Goal: Find contact information: Find contact information

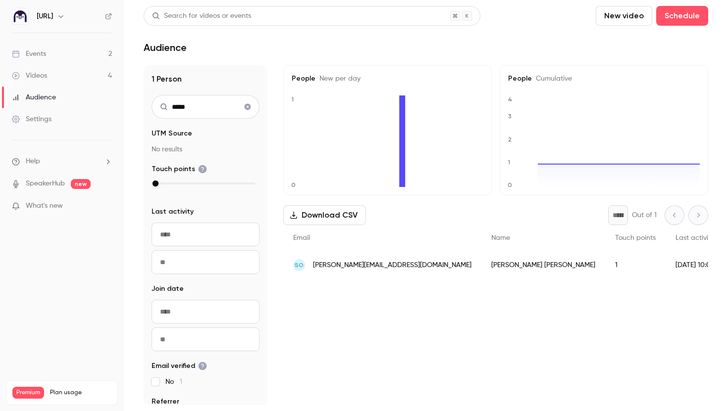
drag, startPoint x: 175, startPoint y: 110, endPoint x: 147, endPoint y: 110, distance: 27.7
click at [147, 110] on div "1 Person ***** UTM Source No results Touch points Last activity Navigate forwar…" at bounding box center [206, 235] width 124 height 340
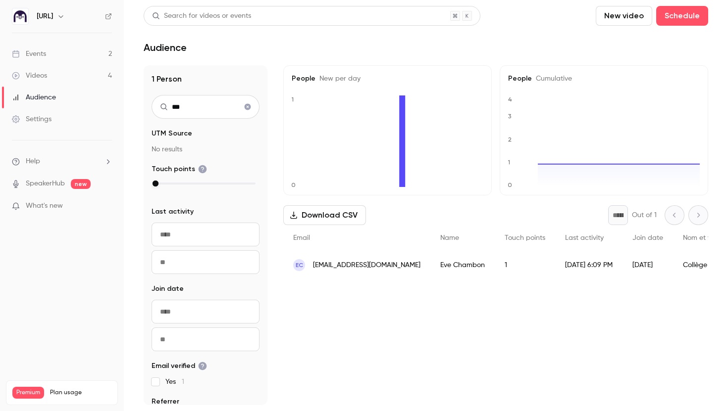
drag, startPoint x: 199, startPoint y: 106, endPoint x: 148, endPoint y: 106, distance: 51.0
click at [148, 106] on div "1 Person *** UTM Source No results Touch points Last activity Navigate forward …" at bounding box center [206, 235] width 124 height 340
type input "*"
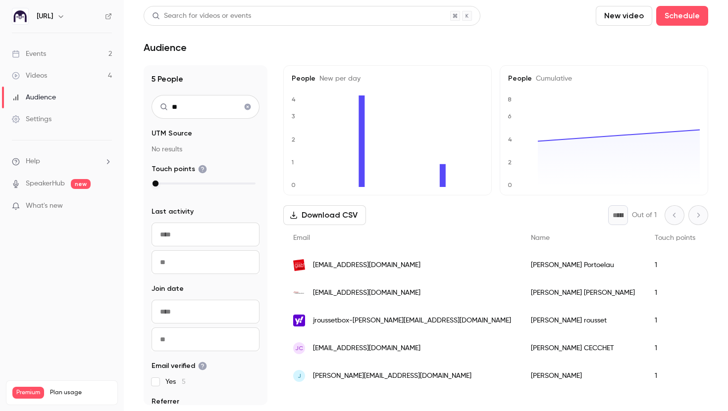
type input "*"
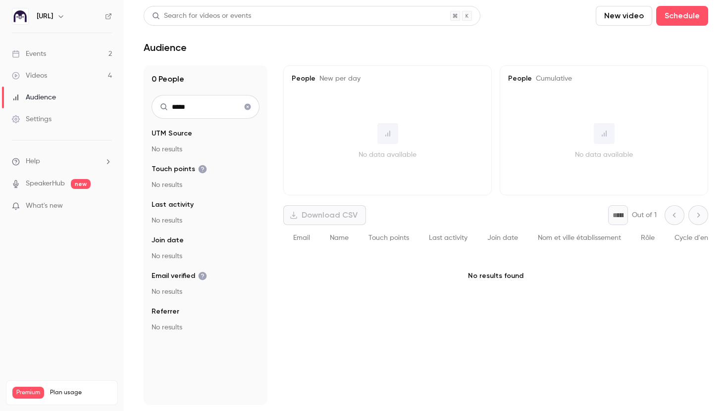
drag, startPoint x: 201, startPoint y: 103, endPoint x: 156, endPoint y: 103, distance: 45.0
click at [156, 103] on input "*****" at bounding box center [205, 107] width 108 height 24
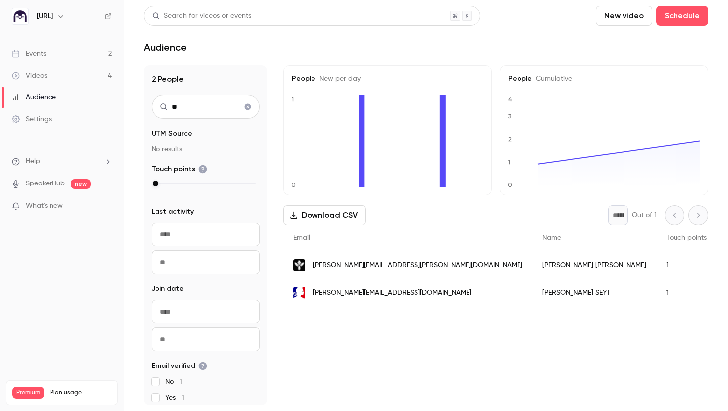
type input "*"
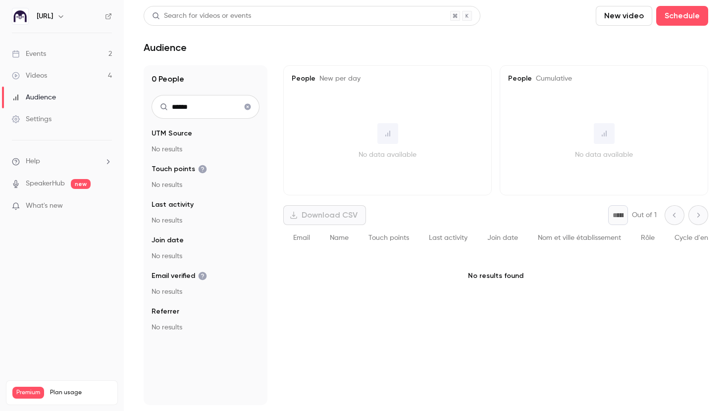
type input "******"
click at [248, 109] on icon "Clear search" at bounding box center [248, 107] width 6 height 6
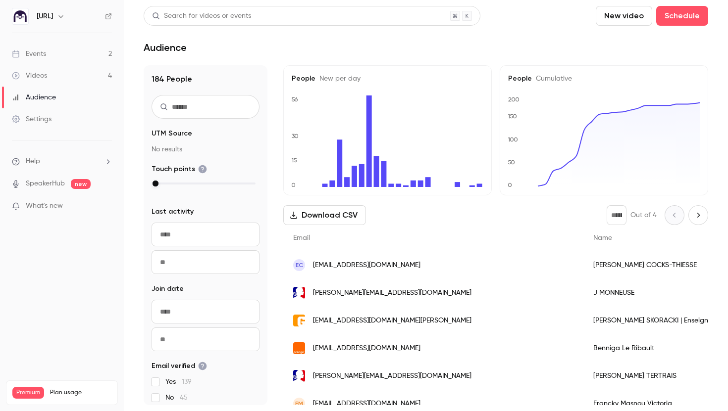
click at [59, 53] on link "Events 2" at bounding box center [62, 54] width 124 height 22
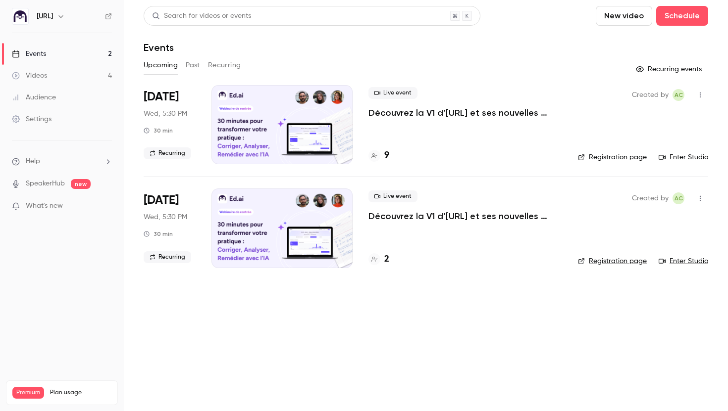
click at [60, 102] on link "Audience" at bounding box center [62, 98] width 124 height 22
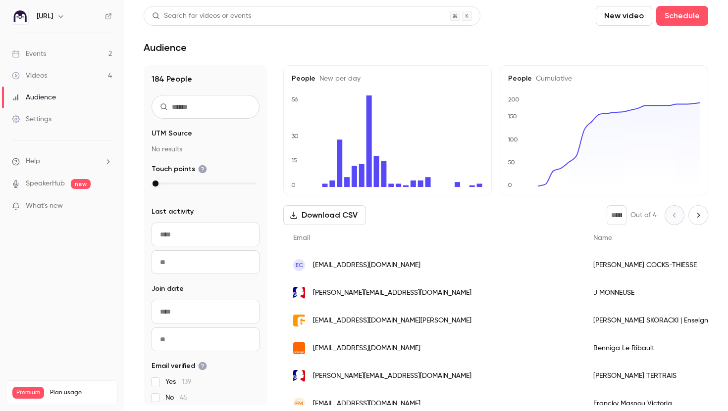
click at [52, 59] on link "Events 2" at bounding box center [62, 54] width 124 height 22
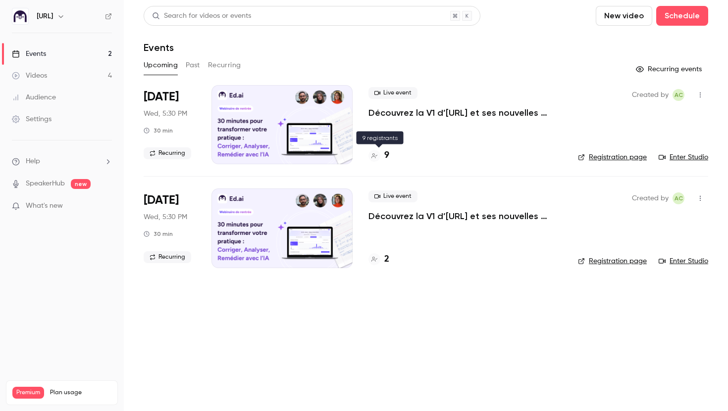
click at [388, 153] on h4 "9" at bounding box center [386, 155] width 5 height 13
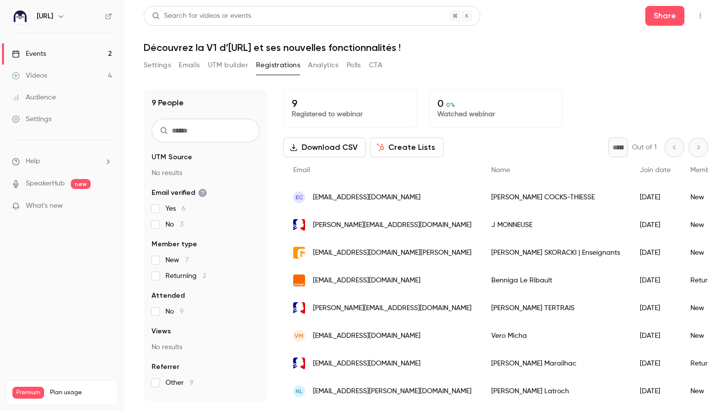
scroll to position [32, 0]
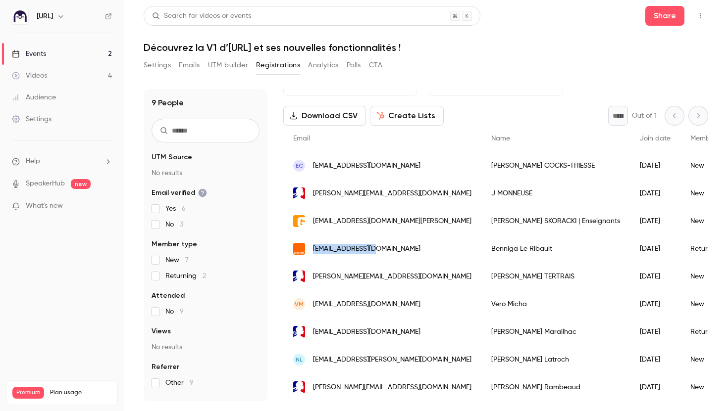
drag, startPoint x: 377, startPoint y: 249, endPoint x: 309, endPoint y: 248, distance: 68.3
click at [309, 248] on div "[EMAIL_ADDRESS][DOMAIN_NAME]" at bounding box center [382, 249] width 198 height 28
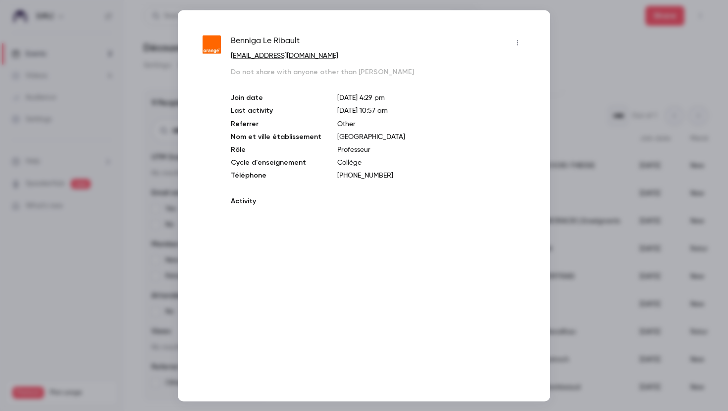
copy span "[EMAIL_ADDRESS][DOMAIN_NAME]"
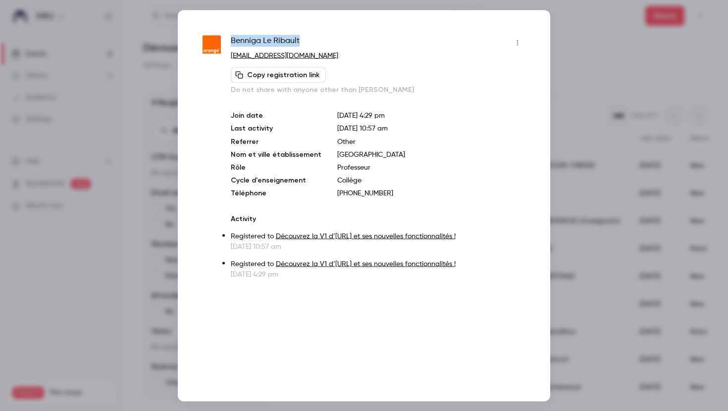
drag, startPoint x: 302, startPoint y: 43, endPoint x: 231, endPoint y: 41, distance: 70.8
click at [231, 41] on div "Benniga Le Ribault" at bounding box center [378, 43] width 294 height 16
copy span "Benniga Le Ribault"
click at [592, 79] on div at bounding box center [364, 205] width 728 height 411
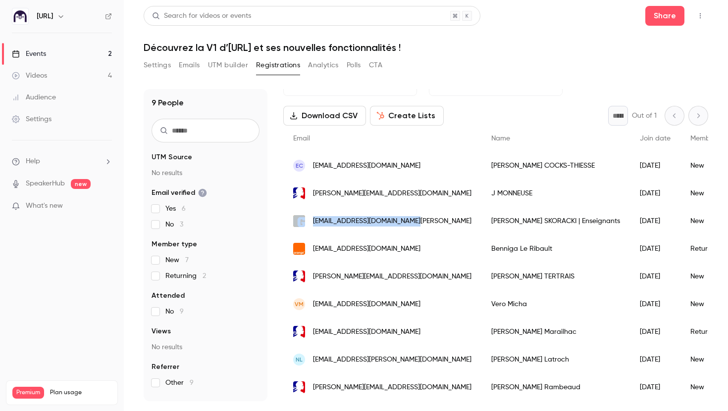
drag, startPoint x: 421, startPoint y: 219, endPoint x: 305, endPoint y: 219, distance: 115.8
click at [305, 219] on div "[EMAIL_ADDRESS][DOMAIN_NAME][PERSON_NAME]" at bounding box center [382, 221] width 198 height 28
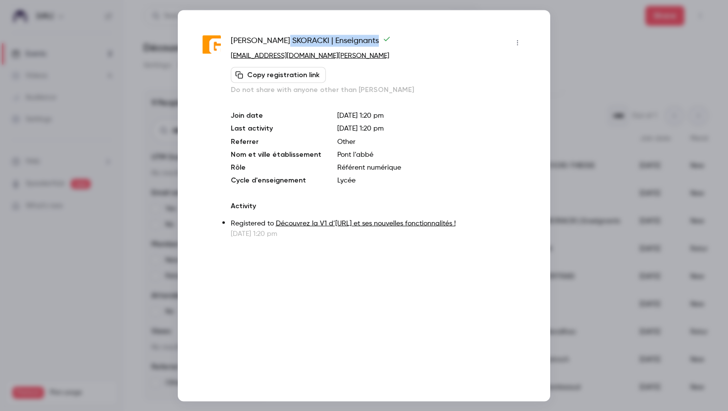
drag, startPoint x: 357, startPoint y: 43, endPoint x: 250, endPoint y: 44, distance: 106.9
click at [250, 44] on div "[PERSON_NAME] | Enseignants" at bounding box center [378, 43] width 294 height 16
drag, startPoint x: 334, startPoint y: 56, endPoint x: 230, endPoint y: 54, distance: 103.9
click at [230, 54] on div "[PERSON_NAME] | Enseignants [EMAIL_ADDRESS][DOMAIN_NAME][PERSON_NAME] Copy regi…" at bounding box center [363, 137] width 323 height 204
copy link "[EMAIL_ADDRESS][DOMAIN_NAME][PERSON_NAME]"
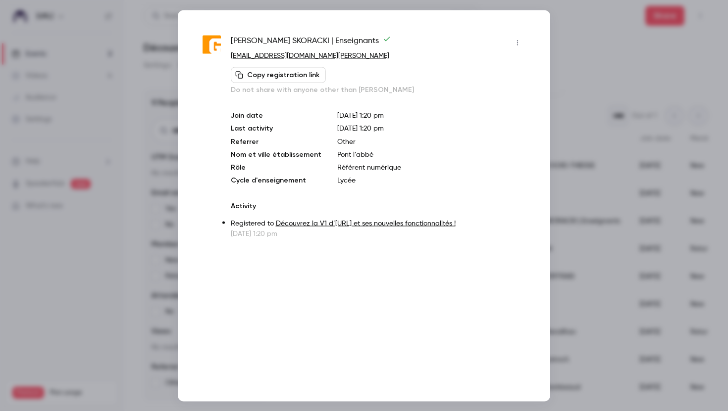
click at [606, 125] on div at bounding box center [364, 205] width 728 height 411
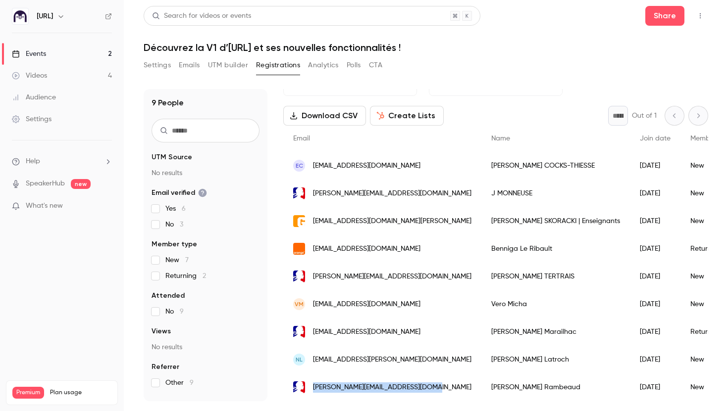
drag, startPoint x: 438, startPoint y: 387, endPoint x: 309, endPoint y: 384, distance: 128.7
click at [309, 384] on div "[PERSON_NAME][EMAIL_ADDRESS][DOMAIN_NAME]" at bounding box center [382, 388] width 198 height 28
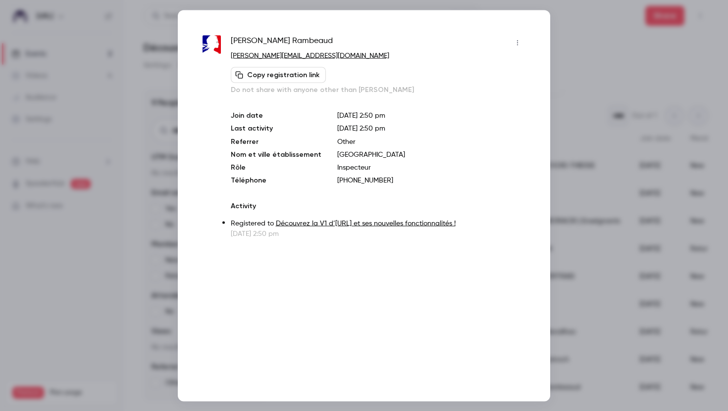
click at [595, 156] on div at bounding box center [364, 205] width 728 height 411
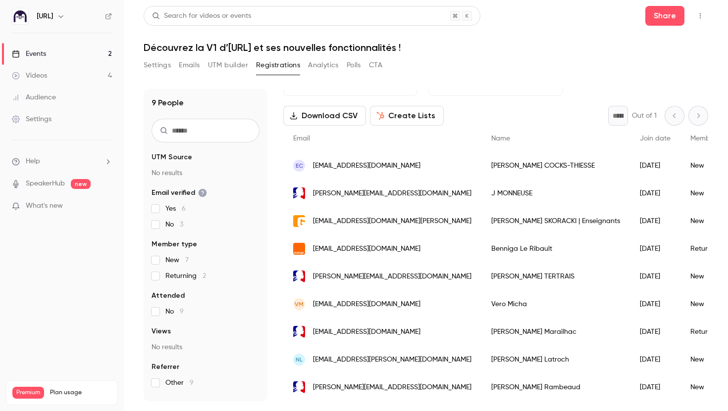
click at [430, 387] on div "[PERSON_NAME][EMAIL_ADDRESS][DOMAIN_NAME]" at bounding box center [382, 388] width 198 height 28
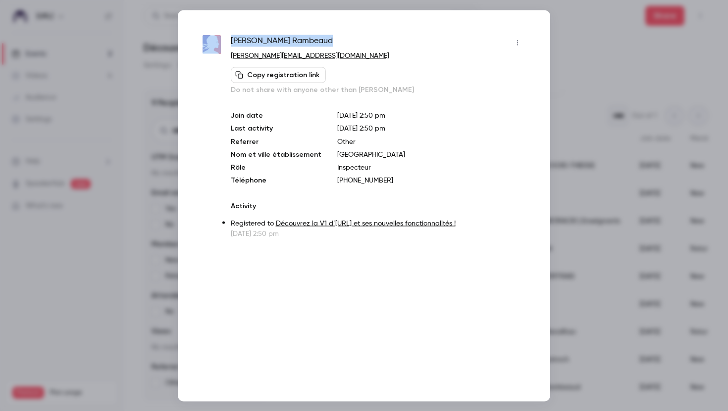
drag, startPoint x: 316, startPoint y: 41, endPoint x: 223, endPoint y: 41, distance: 93.1
click at [223, 41] on div "[PERSON_NAME] [PERSON_NAME][EMAIL_ADDRESS][DOMAIN_NAME] Copy registration link …" at bounding box center [363, 137] width 323 height 204
copy div "[PERSON_NAME]"
click at [592, 149] on div at bounding box center [364, 205] width 728 height 411
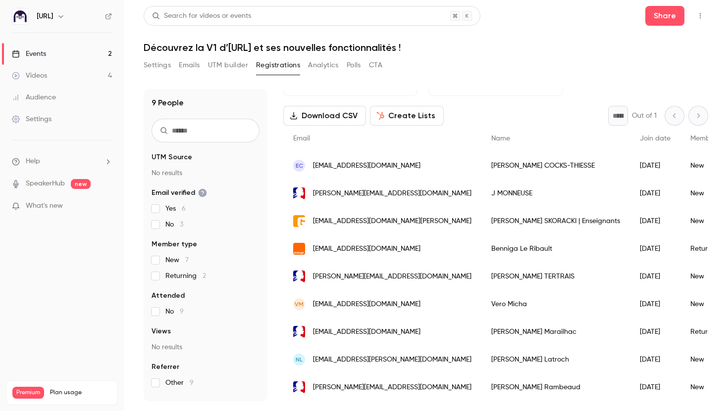
click at [368, 359] on span "[EMAIL_ADDRESS][PERSON_NAME][DOMAIN_NAME]" at bounding box center [392, 360] width 158 height 10
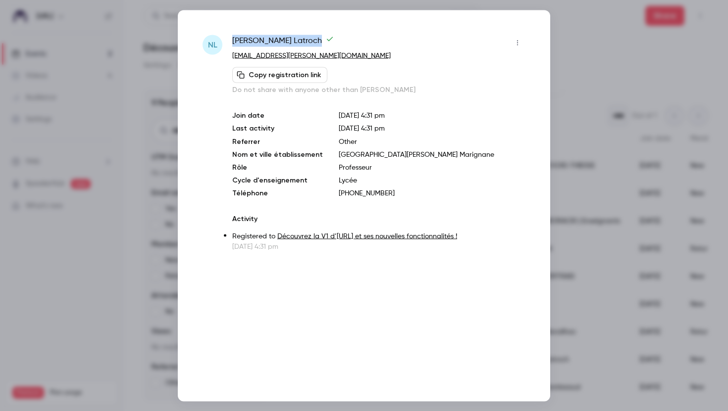
drag, startPoint x: 290, startPoint y: 45, endPoint x: 231, endPoint y: 39, distance: 58.8
click at [231, 39] on div "NL [PERSON_NAME] [EMAIL_ADDRESS][PERSON_NAME][DOMAIN_NAME] Copy registration li…" at bounding box center [363, 143] width 323 height 217
copy span "[PERSON_NAME]"
click at [572, 119] on div at bounding box center [364, 205] width 728 height 411
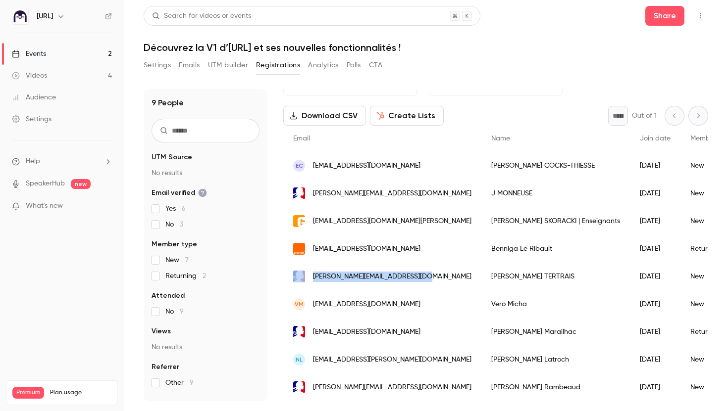
drag, startPoint x: 430, startPoint y: 278, endPoint x: 301, endPoint y: 277, distance: 128.7
click at [301, 277] on div "[PERSON_NAME][EMAIL_ADDRESS][DOMAIN_NAME]" at bounding box center [382, 277] width 198 height 28
copy div "[PERSON_NAME][EMAIL_ADDRESS][DOMAIN_NAME]"
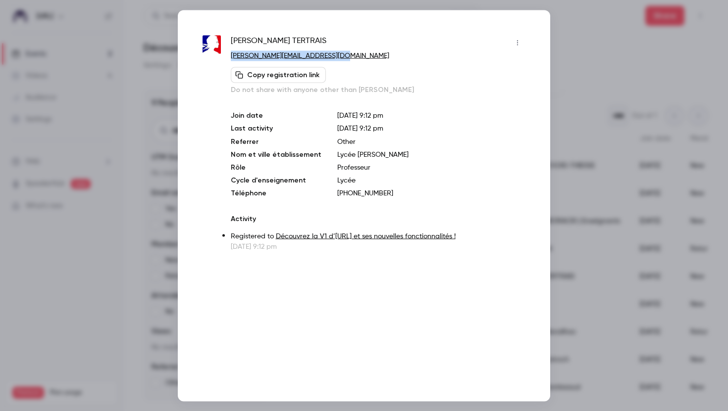
drag, startPoint x: 345, startPoint y: 55, endPoint x: 228, endPoint y: 52, distance: 117.3
click at [228, 52] on div "[PERSON_NAME] [PERSON_NAME][EMAIL_ADDRESS][DOMAIN_NAME] Copy registration link …" at bounding box center [363, 143] width 323 height 217
copy link "[PERSON_NAME][EMAIL_ADDRESS][DOMAIN_NAME]"
click at [605, 210] on div at bounding box center [364, 205] width 728 height 411
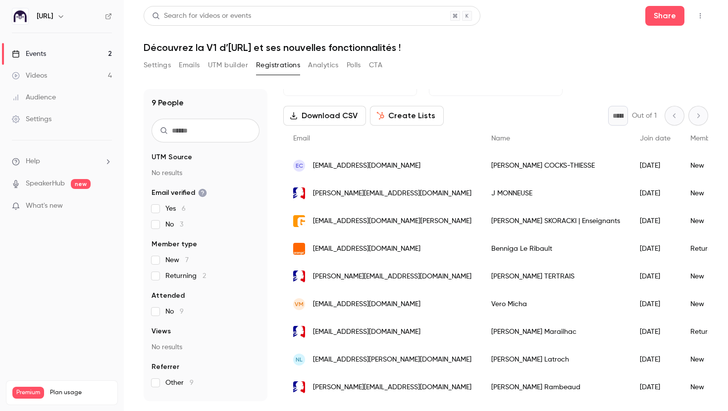
click at [412, 310] on div "VM [EMAIL_ADDRESS][DOMAIN_NAME]" at bounding box center [382, 305] width 198 height 28
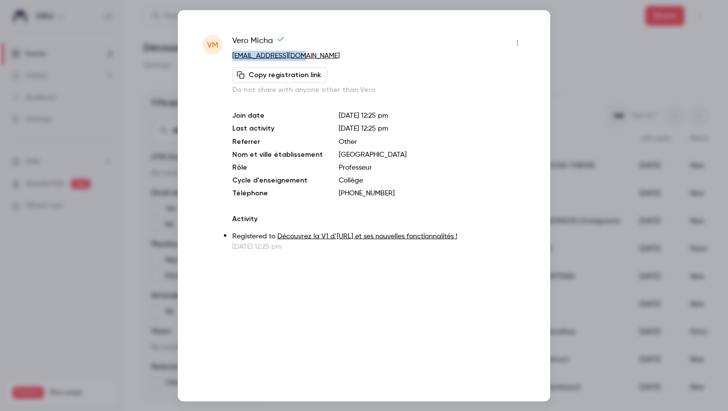
drag, startPoint x: 322, startPoint y: 56, endPoint x: 232, endPoint y: 60, distance: 90.6
click at [232, 60] on p "[EMAIL_ADDRESS][DOMAIN_NAME]" at bounding box center [378, 55] width 293 height 10
copy link "[EMAIL_ADDRESS][DOMAIN_NAME]"
click at [556, 60] on div at bounding box center [364, 205] width 728 height 411
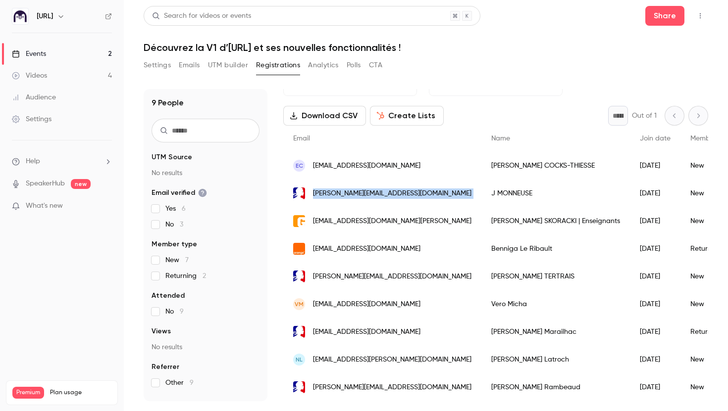
drag, startPoint x: 466, startPoint y: 192, endPoint x: 311, endPoint y: 188, distance: 154.5
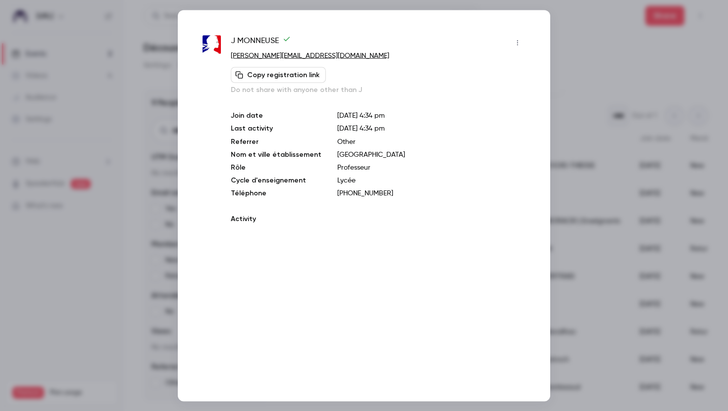
copy span "[PERSON_NAME][EMAIL_ADDRESS][DOMAIN_NAME]"
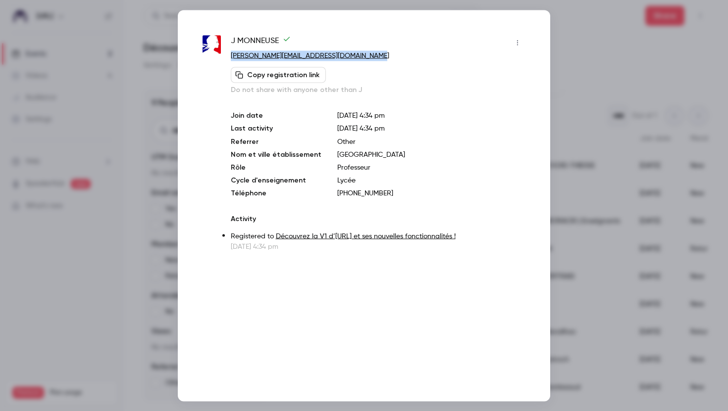
drag, startPoint x: 382, startPoint y: 51, endPoint x: 228, endPoint y: 50, distance: 153.9
click at [227, 50] on div "J MONNEUSE [EMAIL_ADDRESS][DOMAIN_NAME] Copy registration link Do not share wit…" at bounding box center [363, 143] width 323 height 217
copy link "[PERSON_NAME][EMAIL_ADDRESS][DOMAIN_NAME]"
click at [577, 100] on div at bounding box center [364, 205] width 728 height 411
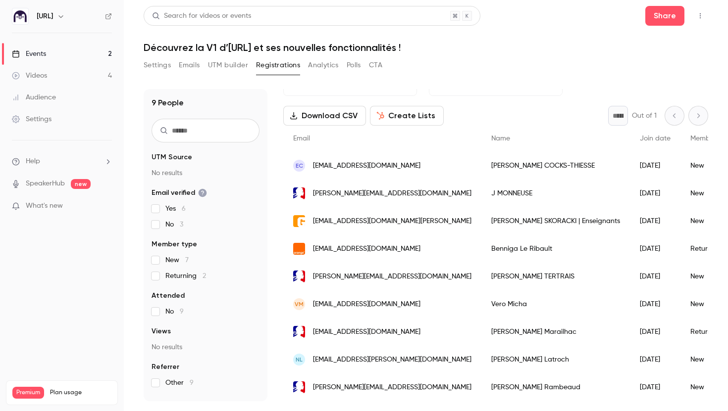
click at [44, 56] on div "Events" at bounding box center [29, 54] width 34 height 10
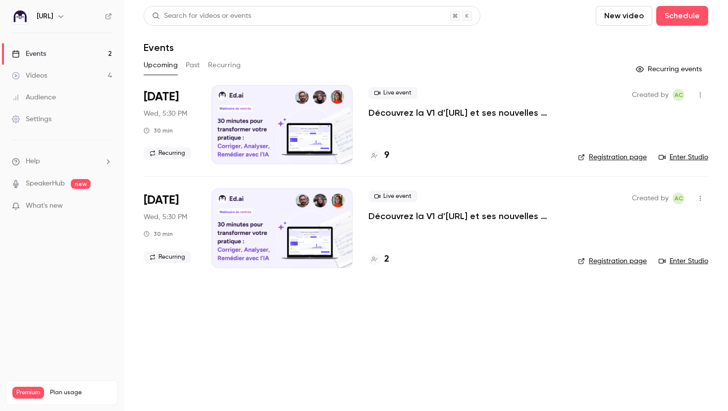
click at [682, 158] on link "Enter Studio" at bounding box center [682, 157] width 49 height 10
click at [385, 257] on h4 "2" at bounding box center [386, 259] width 5 height 13
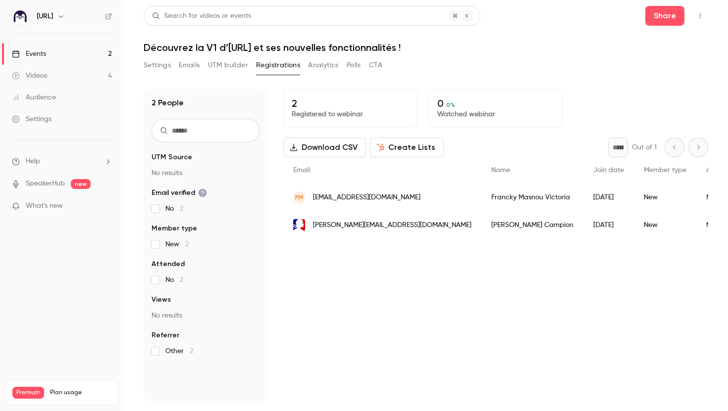
click at [88, 56] on link "Events 2" at bounding box center [62, 54] width 124 height 22
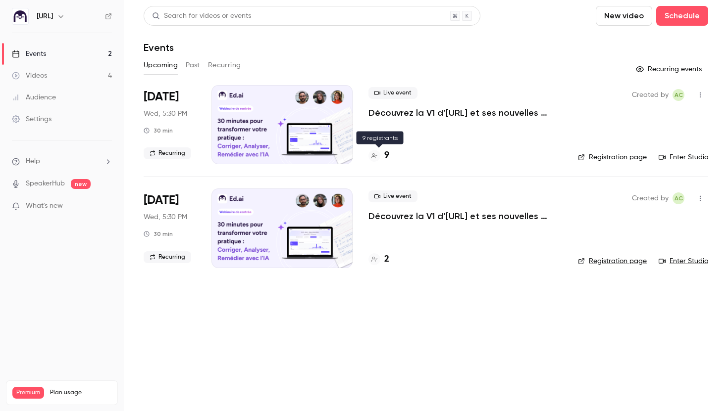
click at [383, 154] on div "9" at bounding box center [378, 155] width 21 height 13
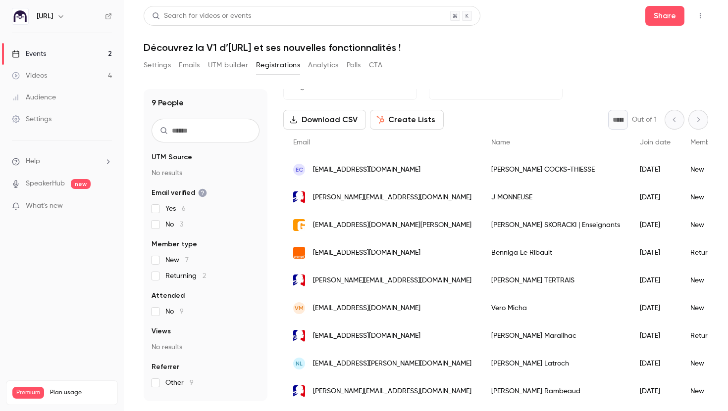
scroll to position [32, 0]
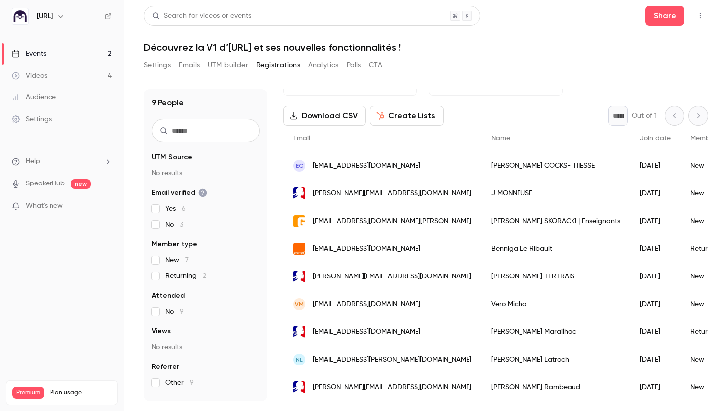
click at [387, 306] on div "VM [EMAIL_ADDRESS][DOMAIN_NAME]" at bounding box center [382, 305] width 198 height 28
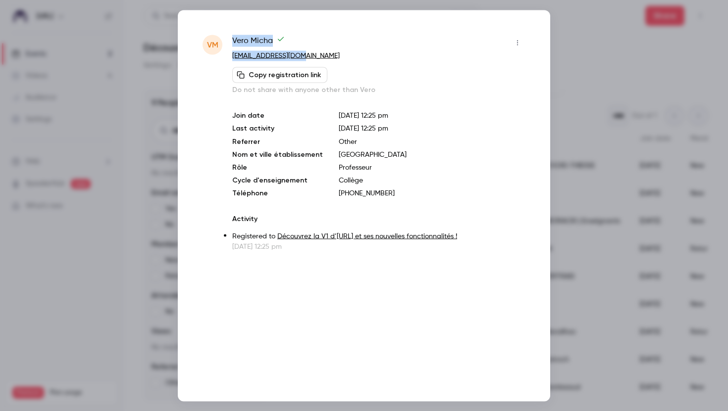
drag, startPoint x: 308, startPoint y: 55, endPoint x: 224, endPoint y: 56, distance: 84.1
click at [224, 56] on div "VM Vero Micha [EMAIL_ADDRESS][DOMAIN_NAME] Copy registration link Do not share …" at bounding box center [363, 143] width 323 height 217
click at [552, 196] on div at bounding box center [364, 205] width 728 height 411
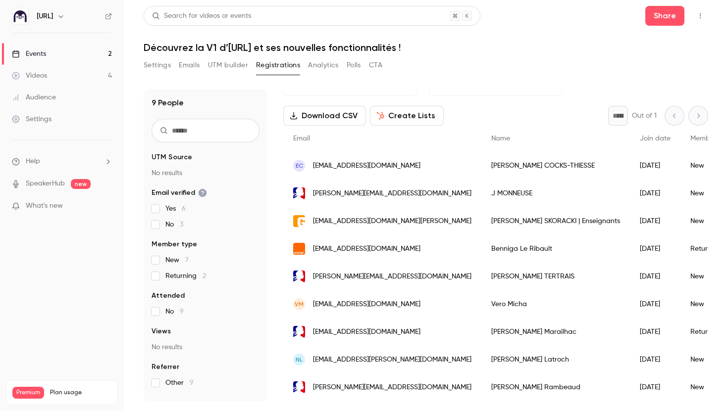
click at [434, 385] on div "[PERSON_NAME][EMAIL_ADDRESS][DOMAIN_NAME]" at bounding box center [382, 388] width 198 height 28
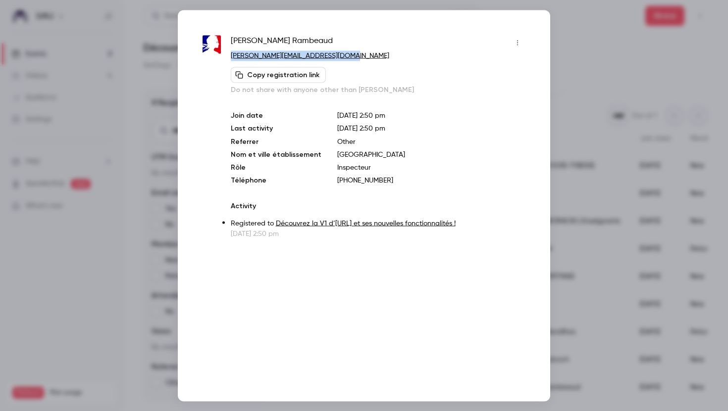
drag, startPoint x: 353, startPoint y: 53, endPoint x: 228, endPoint y: 53, distance: 125.2
click at [228, 53] on div "[PERSON_NAME] [PERSON_NAME][EMAIL_ADDRESS][DOMAIN_NAME] Copy registration link …" at bounding box center [363, 137] width 323 height 204
